Goal: Task Accomplishment & Management: Manage account settings

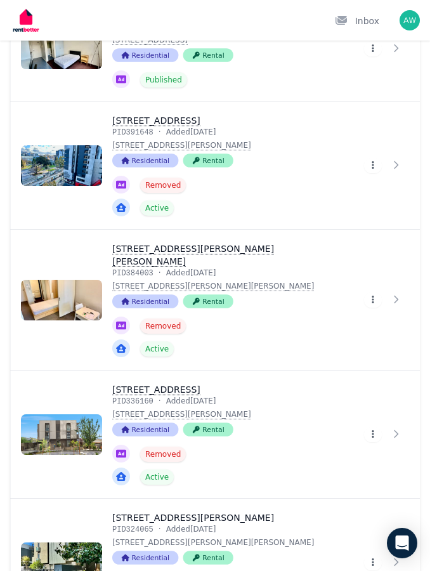
scroll to position [153, 0]
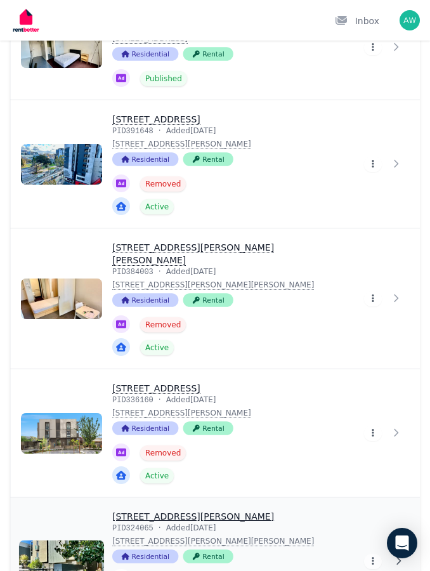
click at [349, 545] on link "View property details" at bounding box center [384, 560] width 71 height 127
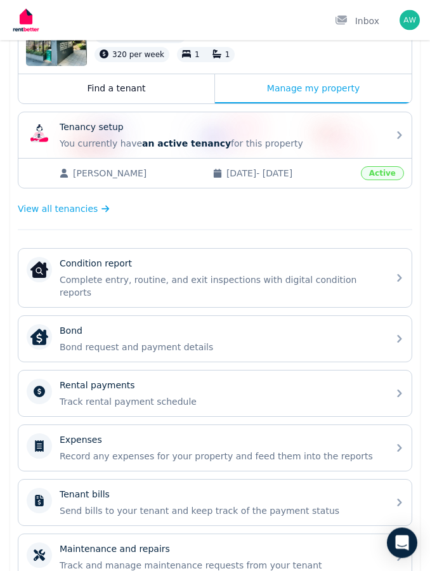
scroll to position [231, 0]
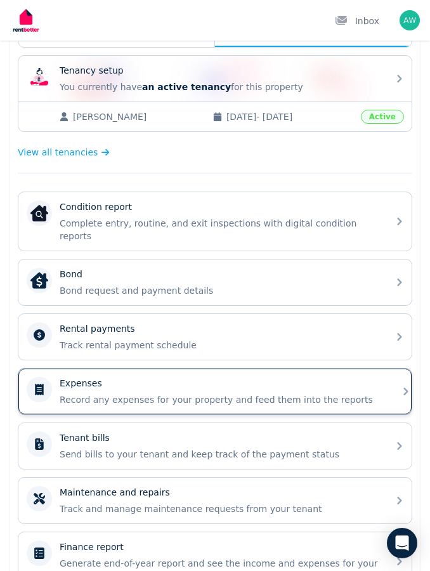
click at [71, 378] on div "Expenses Record any expenses for your property and feed them into the reports" at bounding box center [220, 391] width 321 height 29
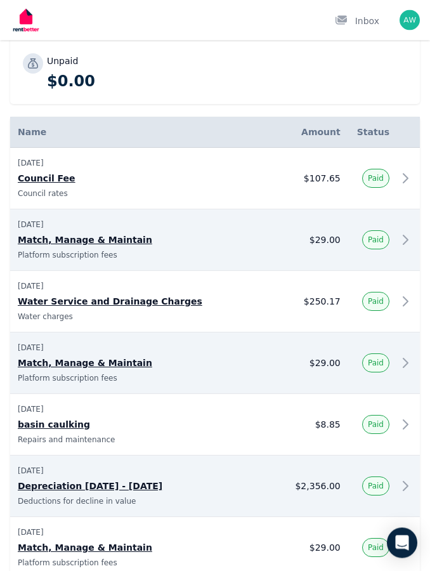
scroll to position [261, 0]
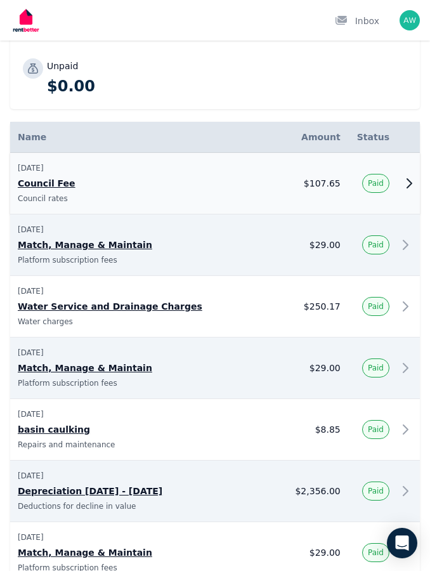
click at [181, 179] on p "Council Fee" at bounding box center [148, 183] width 261 height 20
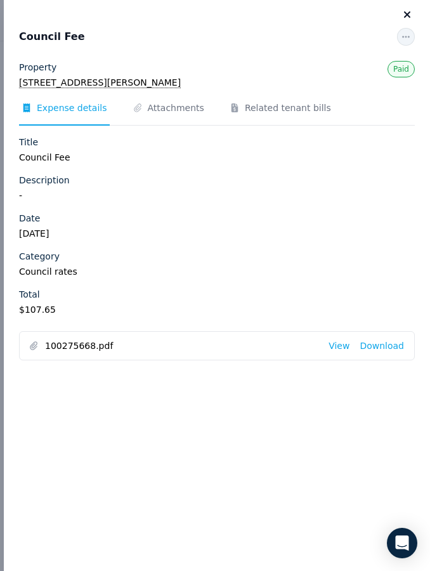
click at [413, 11] on icon "button" at bounding box center [406, 15] width 15 height 10
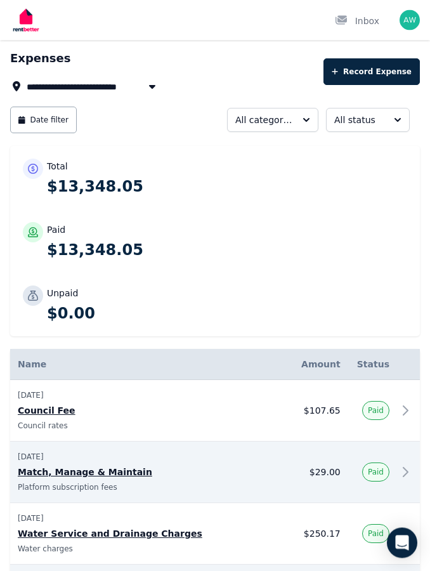
scroll to position [0, 0]
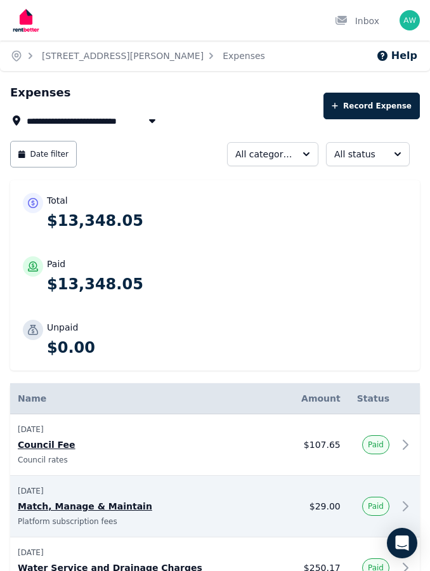
click at [74, 124] on span "[STREET_ADDRESS][PERSON_NAME]" at bounding box center [119, 120] width 185 height 15
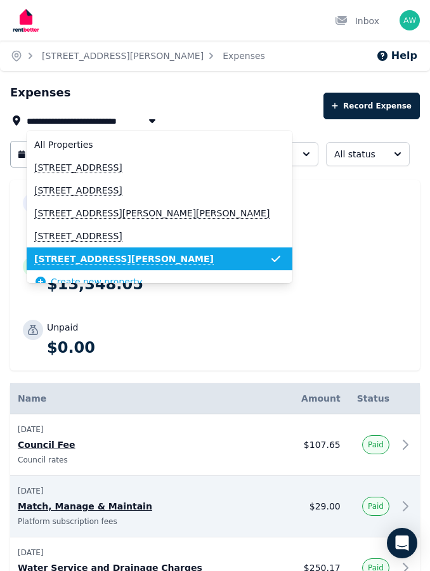
click at [75, 233] on span "[STREET_ADDRESS]" at bounding box center [151, 236] width 235 height 13
type input "**********"
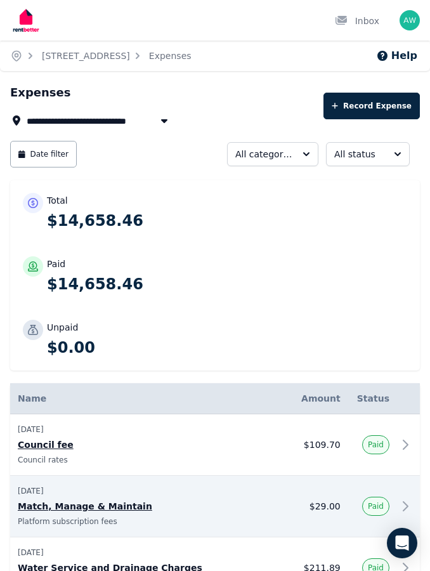
click at [31, 26] on img at bounding box center [26, 20] width 32 height 32
